Goal: Go to known website: Access a specific website the user already knows

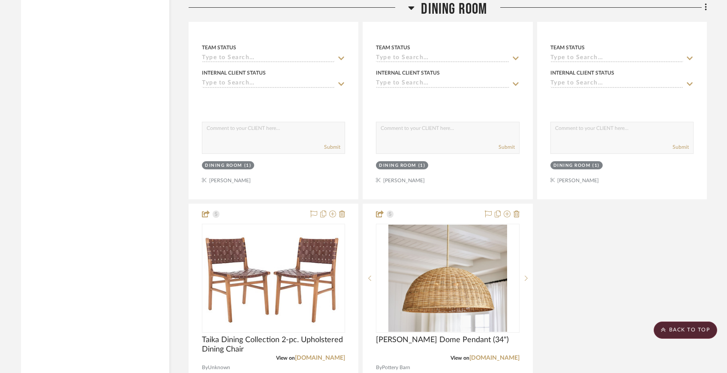
scroll to position [2076, 0]
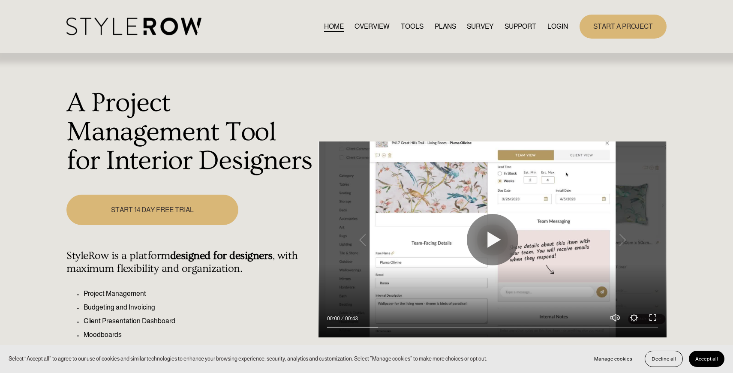
click at [551, 23] on link "LOGIN" at bounding box center [557, 27] width 21 height 12
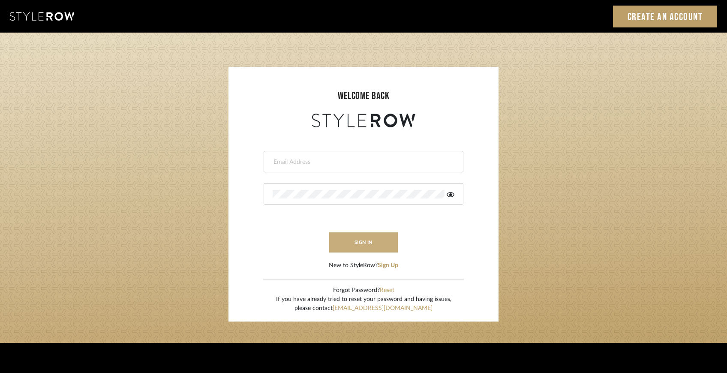
type input "ccarvalhodesigner@gmail.com"
click at [385, 237] on button "sign in" at bounding box center [363, 242] width 69 height 20
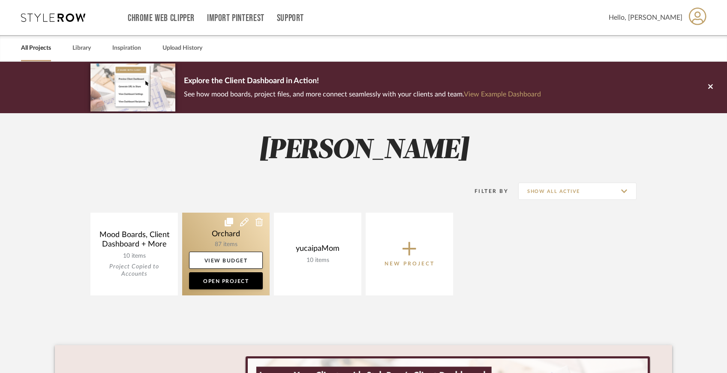
click at [241, 241] on link at bounding box center [225, 254] width 87 height 83
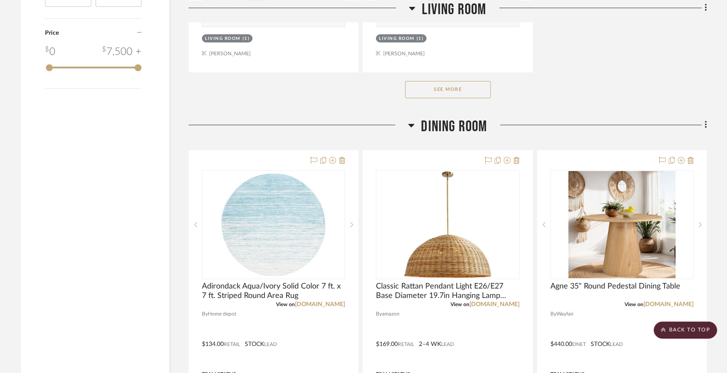
scroll to position [1472, 0]
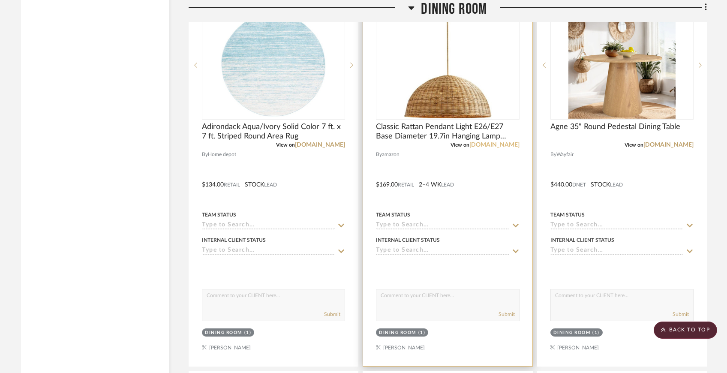
click at [507, 145] on link "[DOMAIN_NAME]" at bounding box center [494, 145] width 50 height 6
